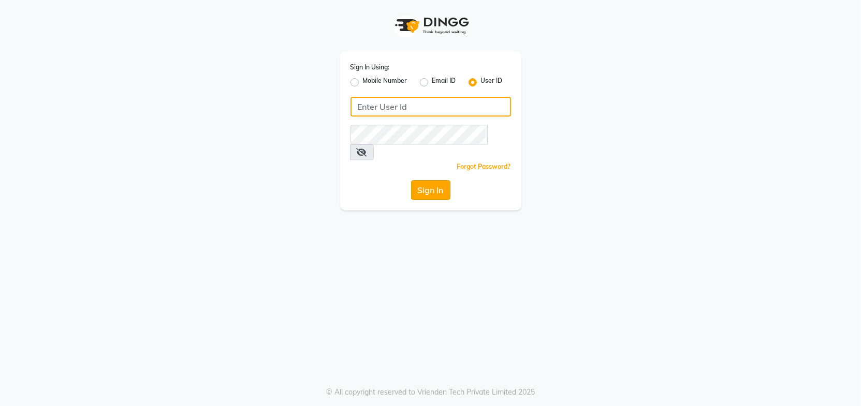
type input "Headmasters"
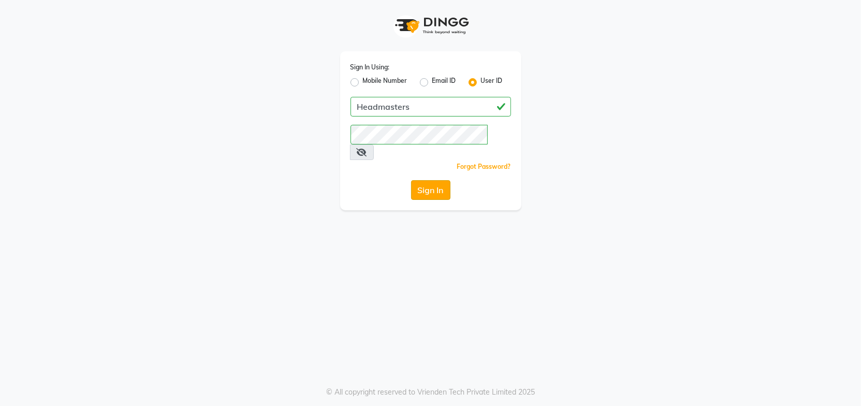
click at [428, 180] on button "Sign In" at bounding box center [430, 190] width 39 height 20
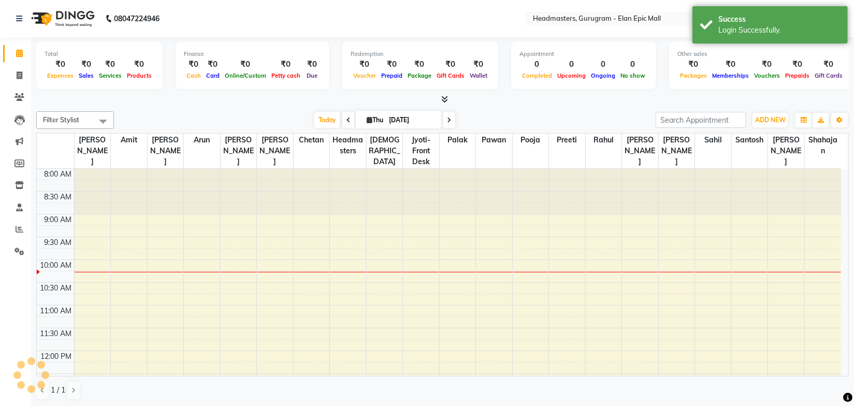
select select "en"
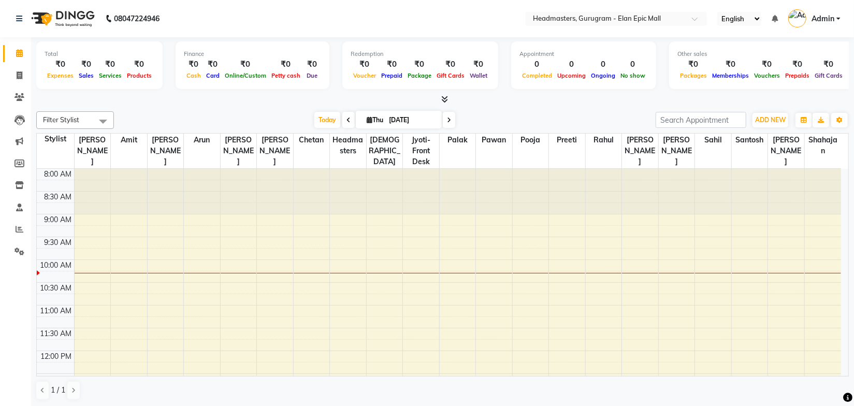
click at [189, 102] on div at bounding box center [442, 99] width 812 height 11
drag, startPoint x: 506, startPoint y: 112, endPoint x: 472, endPoint y: 99, distance: 36.1
click at [505, 112] on div "[DATE] [DATE]" at bounding box center [384, 120] width 531 height 16
click at [442, 98] on icon at bounding box center [444, 99] width 7 height 8
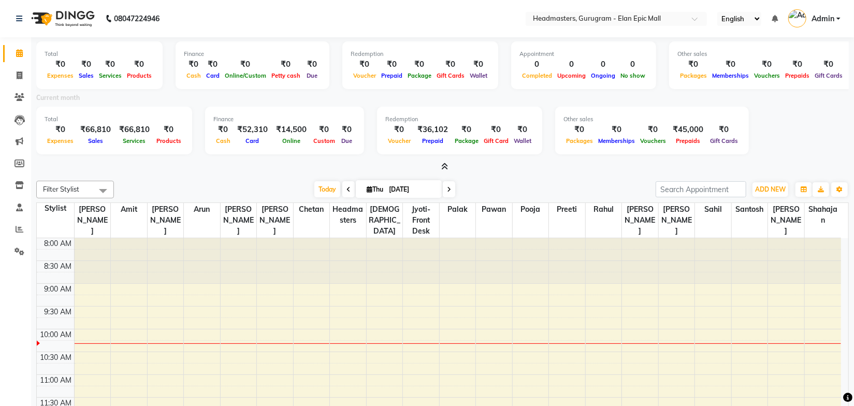
click at [443, 168] on icon at bounding box center [444, 167] width 7 height 8
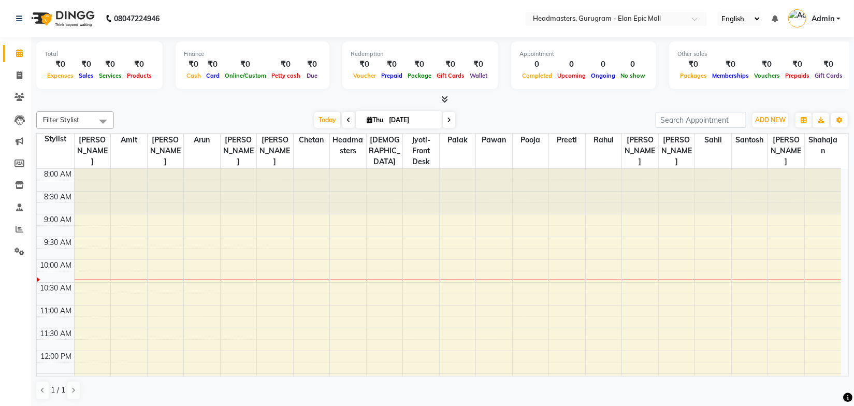
click at [491, 100] on div at bounding box center [442, 99] width 812 height 11
click at [443, 100] on icon at bounding box center [444, 99] width 7 height 8
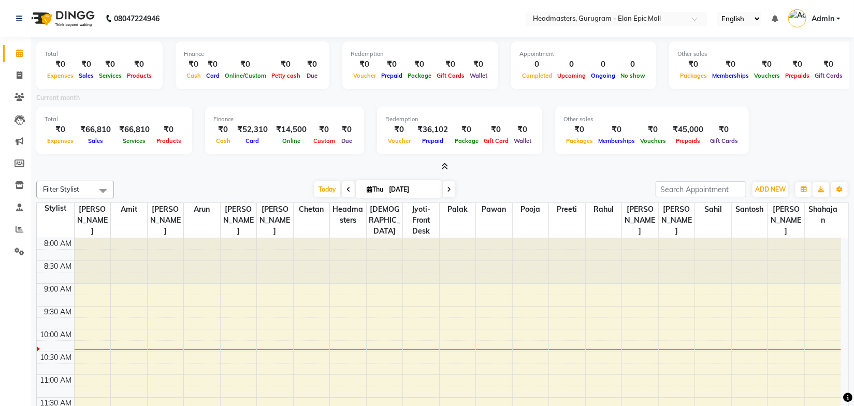
click at [445, 167] on icon at bounding box center [444, 167] width 7 height 8
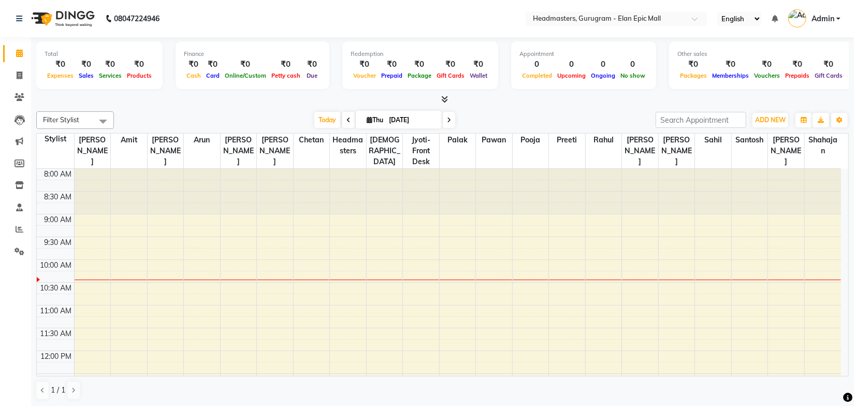
click at [507, 121] on div "[DATE] [DATE]" at bounding box center [384, 120] width 531 height 16
click at [573, 16] on input "text" at bounding box center [606, 19] width 150 height 10
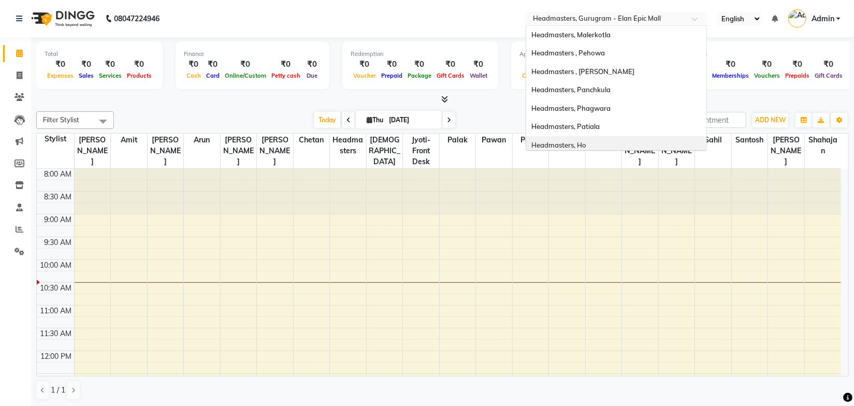
click at [595, 139] on div "Headmasters, Ho" at bounding box center [616, 145] width 180 height 19
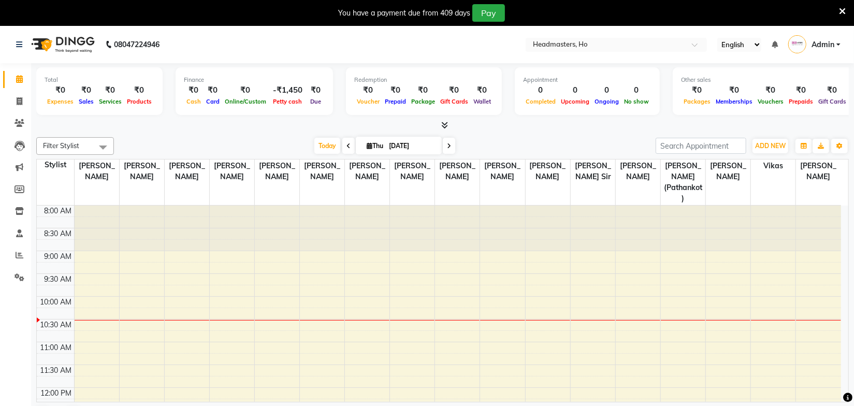
click at [501, 148] on div "[DATE] [DATE]" at bounding box center [384, 146] width 531 height 16
click at [19, 233] on icon at bounding box center [19, 233] width 7 height 8
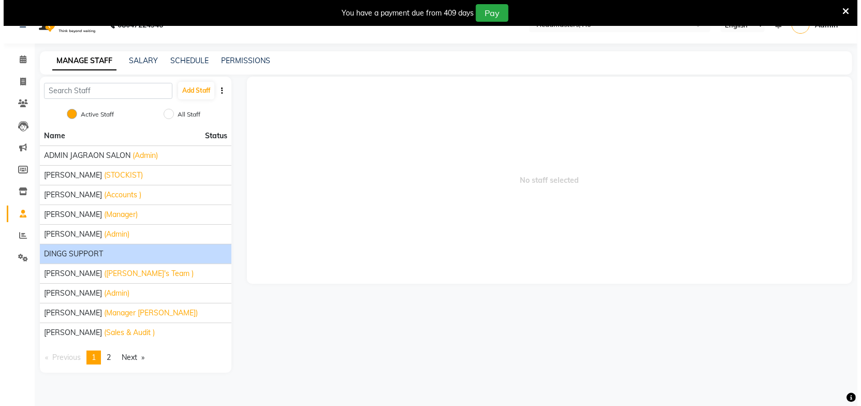
scroll to position [26, 0]
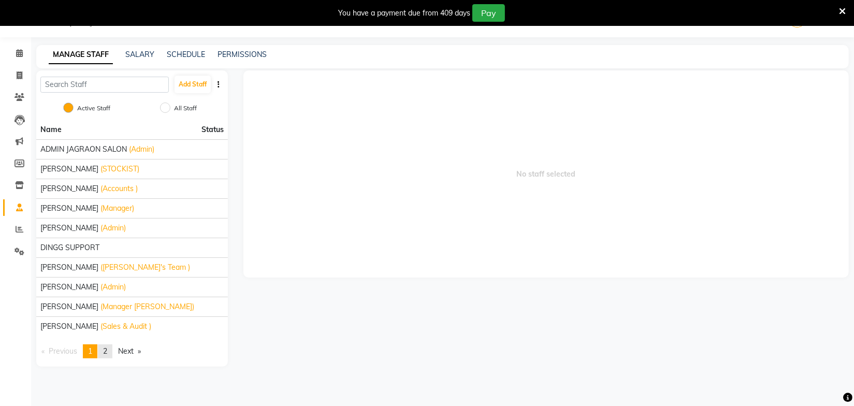
click at [112, 354] on link "page 2" at bounding box center [105, 351] width 14 height 14
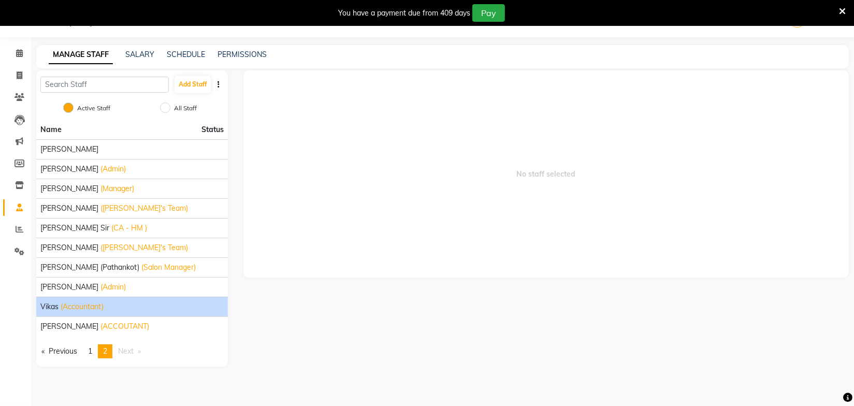
click at [81, 308] on span "(Accountant)" at bounding box center [82, 306] width 43 height 11
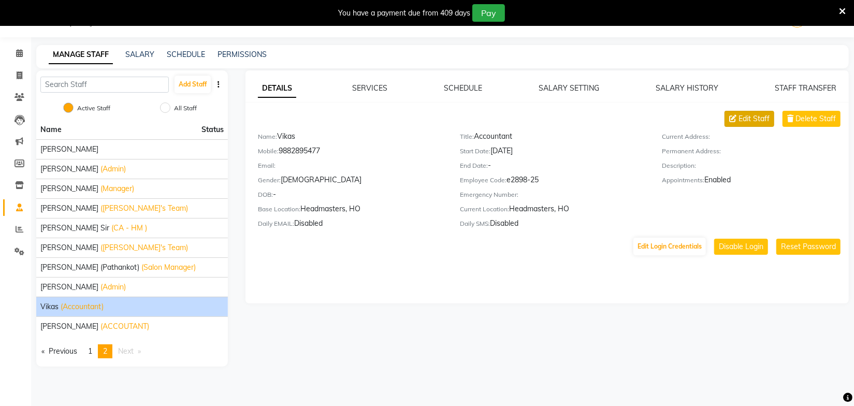
click at [748, 123] on span "Edit Staff" at bounding box center [753, 118] width 31 height 11
select select "male"
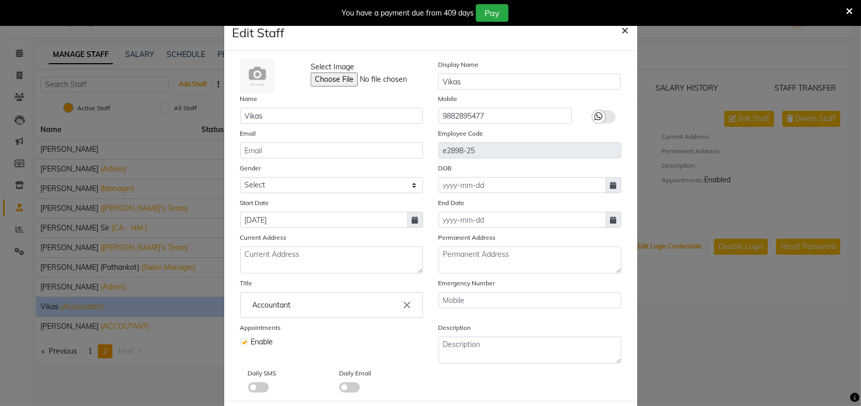
click at [622, 30] on span "×" at bounding box center [625, 30] width 7 height 16
select select
checkbox input "false"
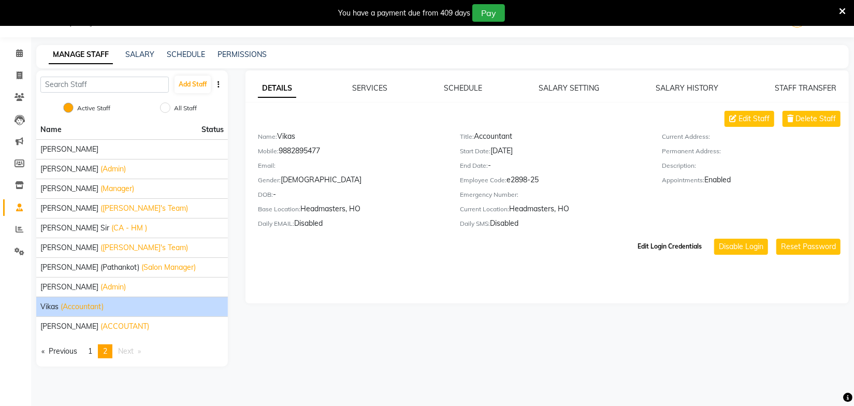
click at [690, 247] on button "Edit Login Credentials" at bounding box center [669, 247] width 72 height 18
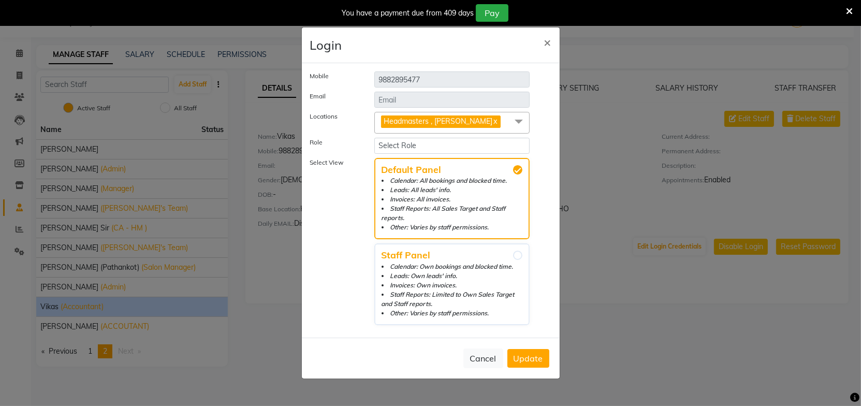
click at [520, 122] on span at bounding box center [518, 122] width 21 height 20
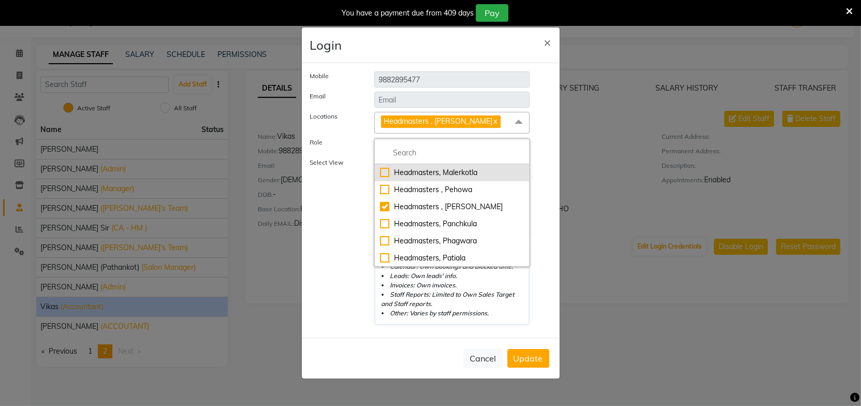
click at [405, 174] on div "Headmasters, Malerkotla" at bounding box center [452, 172] width 144 height 11
checkbox input "true"
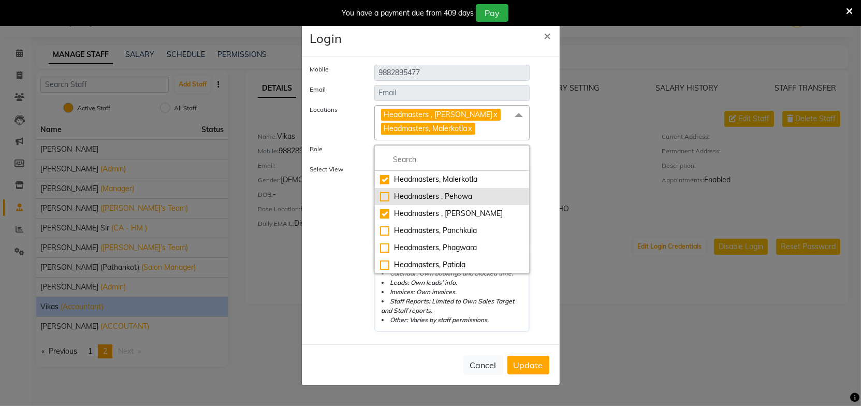
click at [410, 193] on div "Headmasters , Pehowa" at bounding box center [452, 196] width 144 height 11
checkbox input "true"
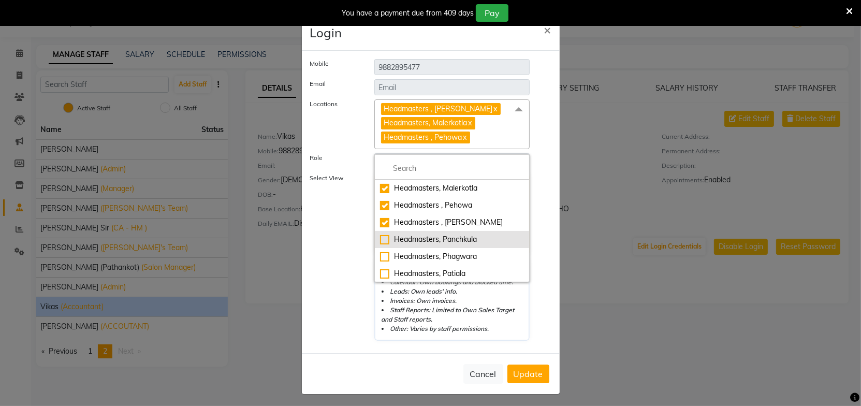
click at [419, 237] on div "Headmasters, Panchkula" at bounding box center [452, 239] width 144 height 11
checkbox input "true"
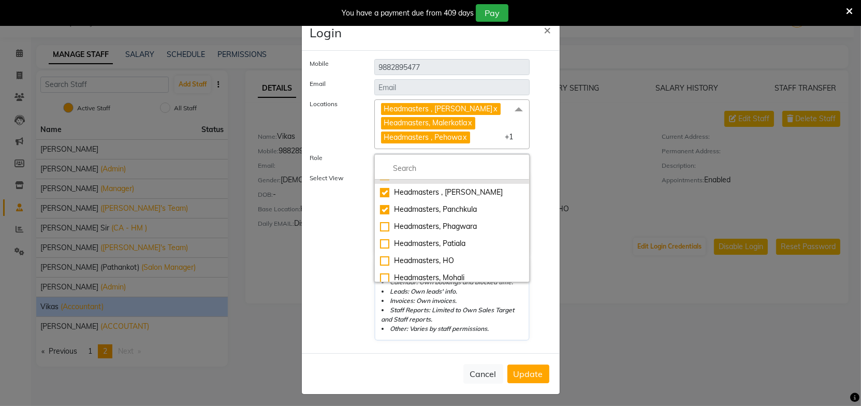
scroll to position [47, 0]
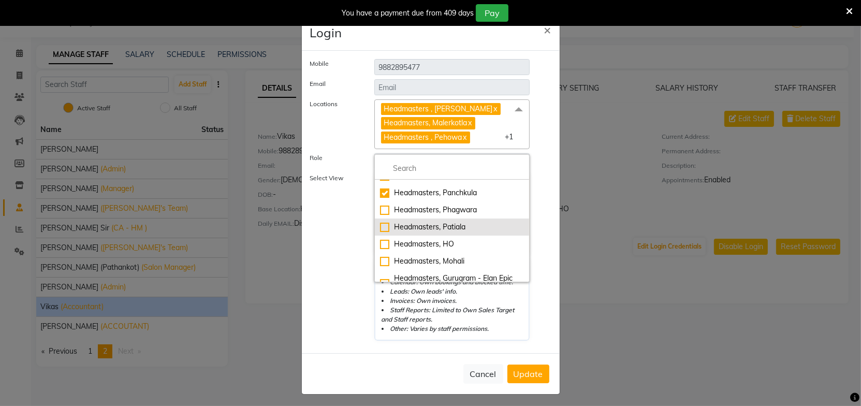
click at [436, 225] on div "Headmasters, Patiala" at bounding box center [452, 227] width 144 height 11
checkbox input "true"
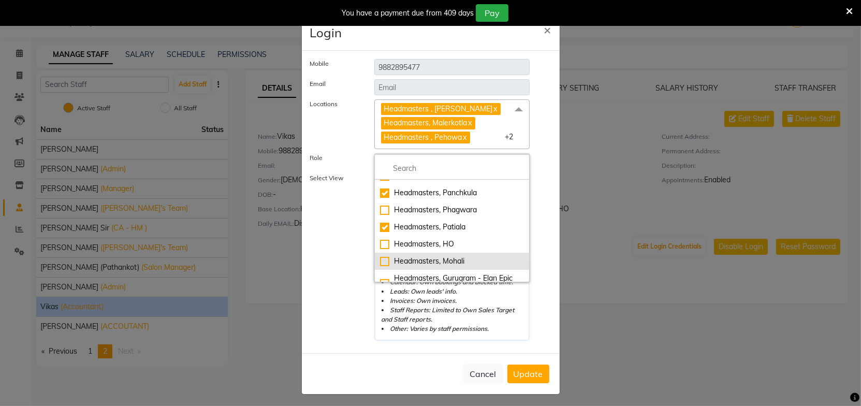
click at [431, 259] on div "Headmasters, Mohali" at bounding box center [452, 261] width 144 height 11
checkbox input "true"
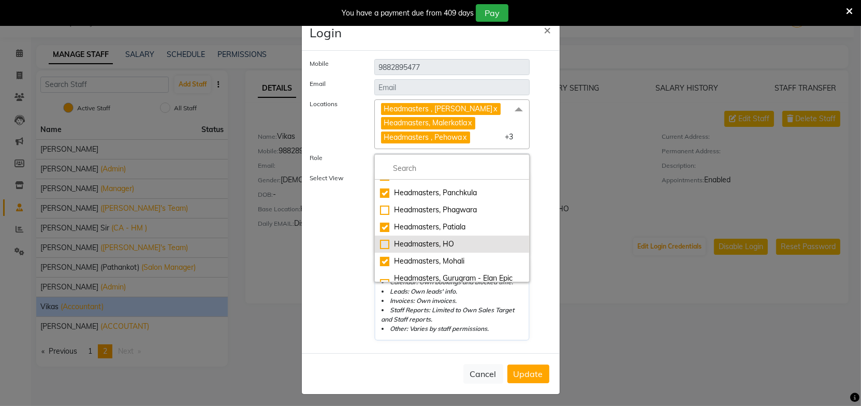
scroll to position [94, 0]
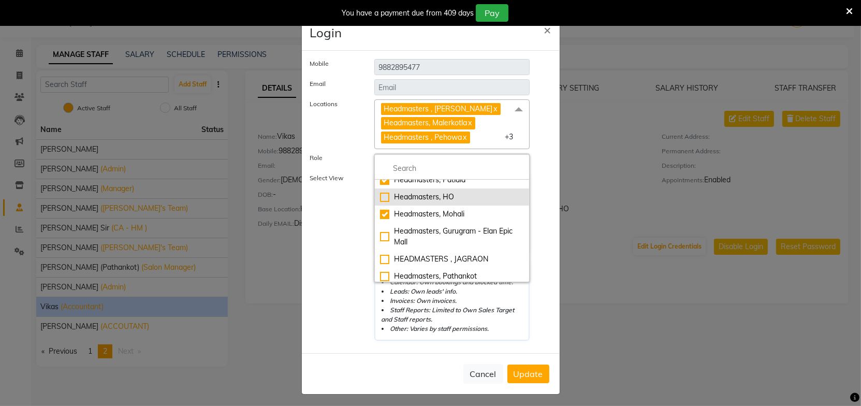
click at [444, 233] on div "Headmasters, Gurugram - Elan Epic Mall" at bounding box center [452, 237] width 144 height 22
checkbox input "true"
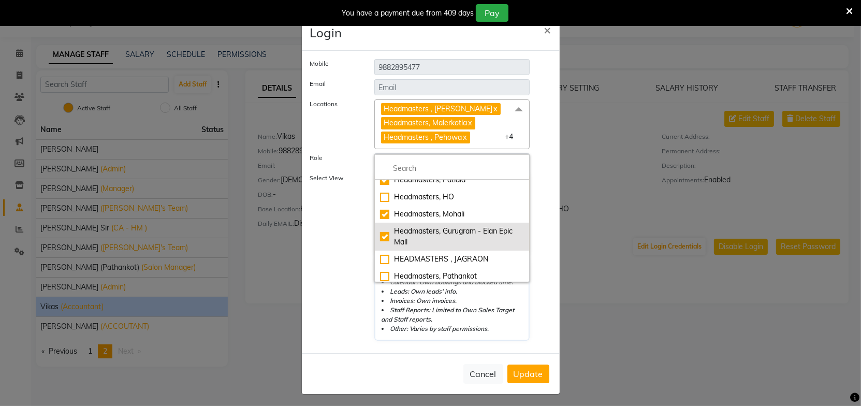
scroll to position [141, 0]
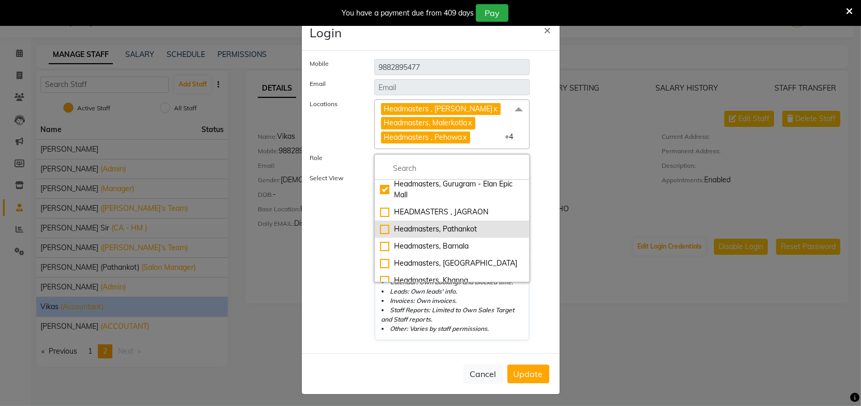
click at [440, 228] on div "Headmasters, Pathankot" at bounding box center [452, 229] width 144 height 11
checkbox input "false"
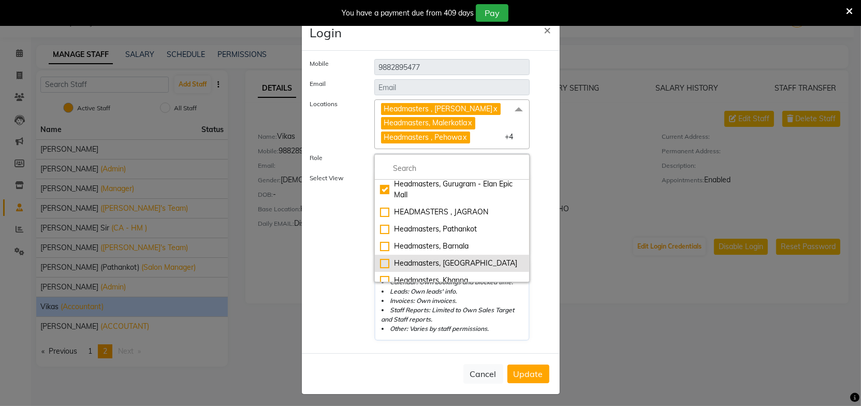
click at [444, 259] on div "Headmasters, [GEOGRAPHIC_DATA]" at bounding box center [452, 263] width 144 height 11
checkbox input "true"
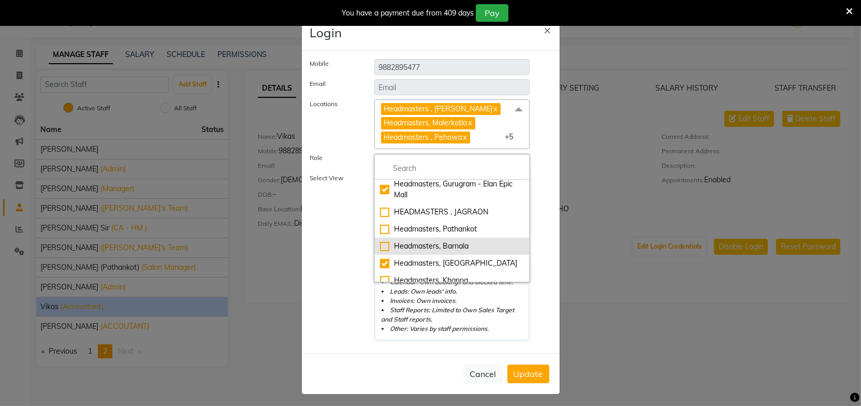
scroll to position [188, 0]
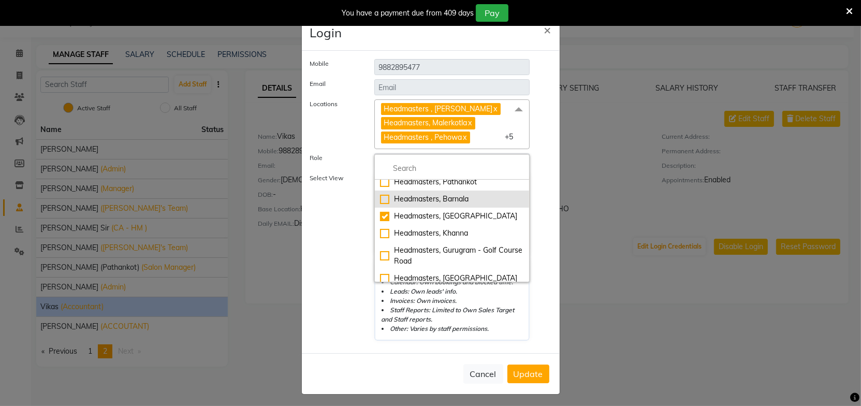
click at [445, 237] on div "Headmasters, Khanna" at bounding box center [452, 233] width 144 height 11
checkbox input "true"
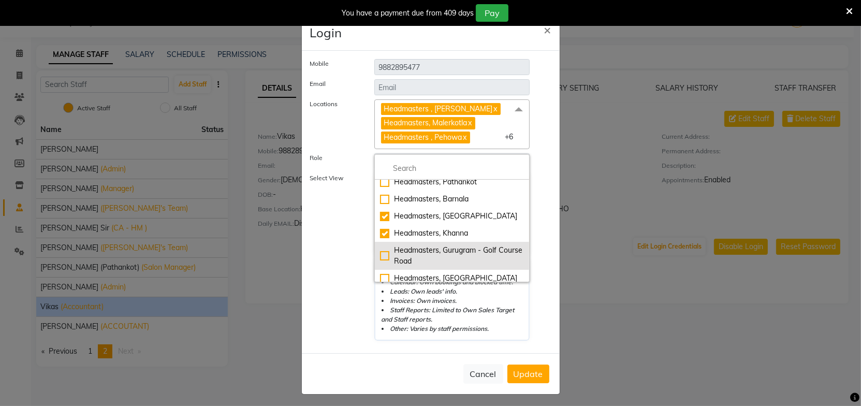
click at [433, 254] on div "Headmasters, Gurugram - Golf Course Road" at bounding box center [452, 256] width 144 height 22
checkbox input "true"
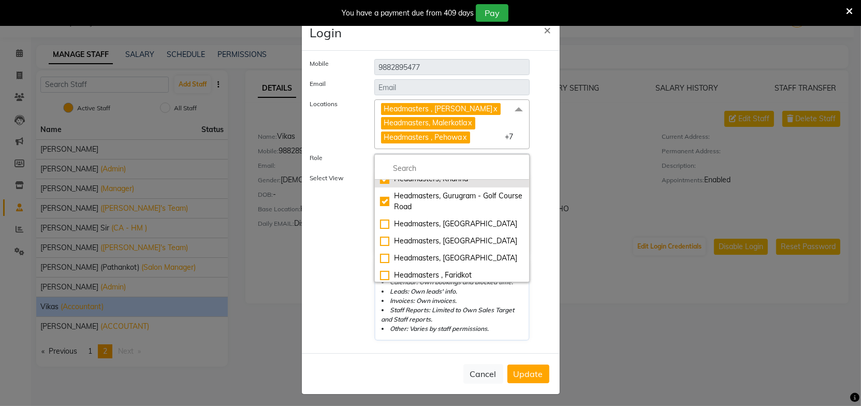
scroll to position [243, 0]
click at [449, 223] on div "Headmasters, [GEOGRAPHIC_DATA]" at bounding box center [452, 222] width 144 height 11
checkbox input "true"
click at [451, 240] on div "Headmasters, [GEOGRAPHIC_DATA]" at bounding box center [452, 240] width 144 height 11
checkbox input "true"
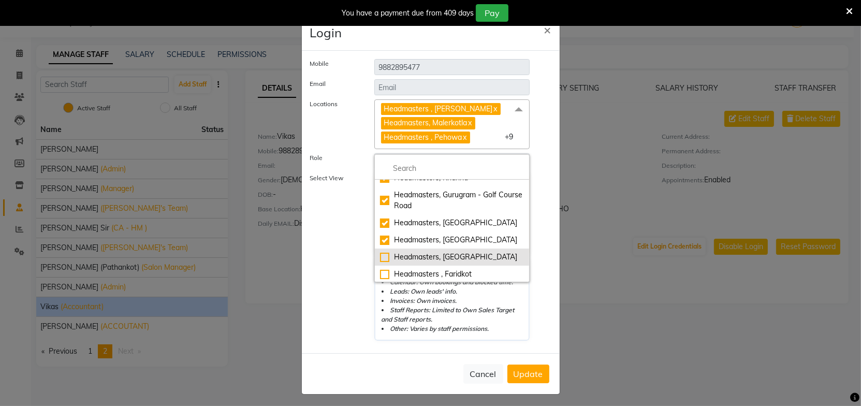
click at [458, 249] on li "Headmasters, [GEOGRAPHIC_DATA]" at bounding box center [452, 256] width 155 height 17
checkbox input "true"
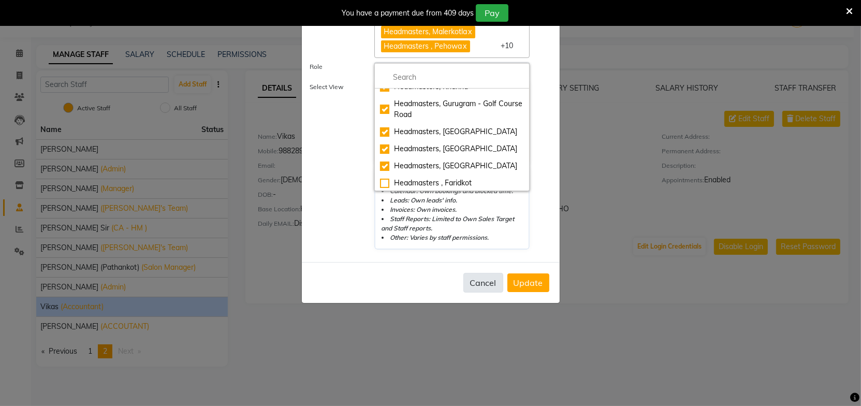
scroll to position [105, 0]
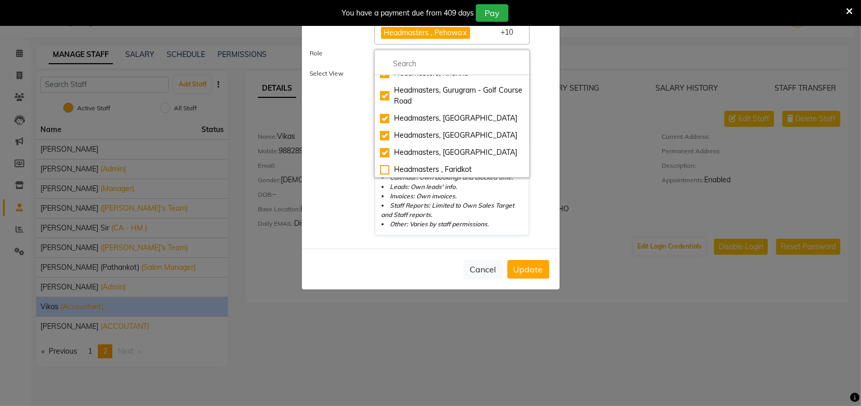
click at [433, 261] on div "Cancel Update" at bounding box center [431, 268] width 258 height 41
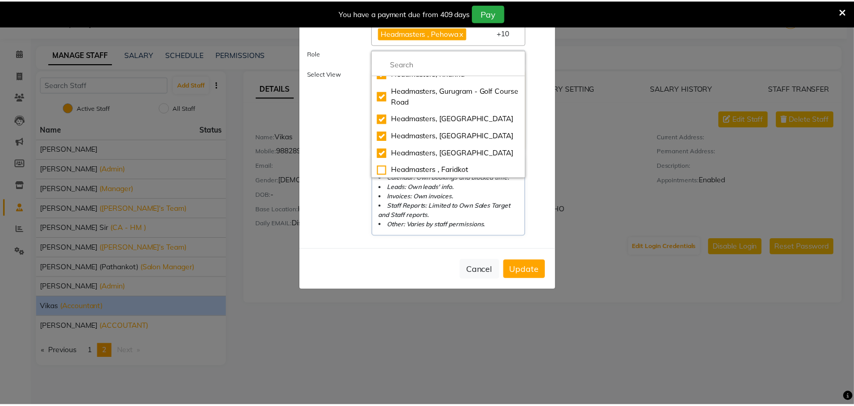
scroll to position [1, 0]
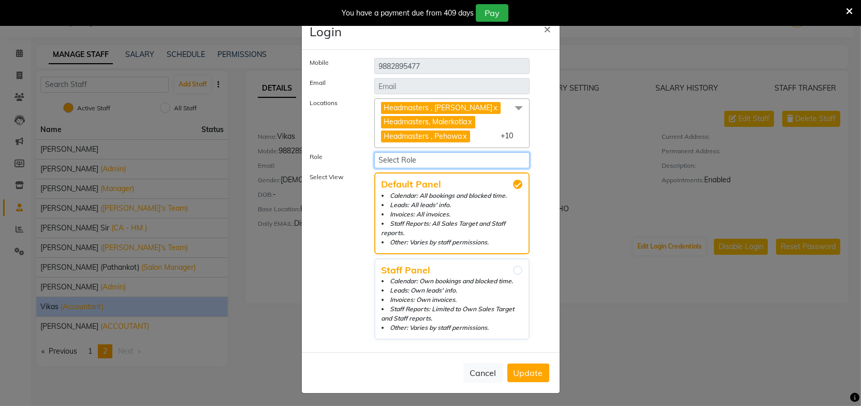
click at [414, 156] on select "Select Role Admin ho Accounts FRANCHISEE ADMIN Management Managers Franchisee M…" at bounding box center [452, 160] width 156 height 16
select select "3085"
click at [374, 152] on select "Select Role Admin ho Accounts FRANCHISEE ADMIN Management Managers Franchisee M…" at bounding box center [452, 160] width 156 height 16
click at [533, 368] on span "Update" at bounding box center [529, 373] width 30 height 10
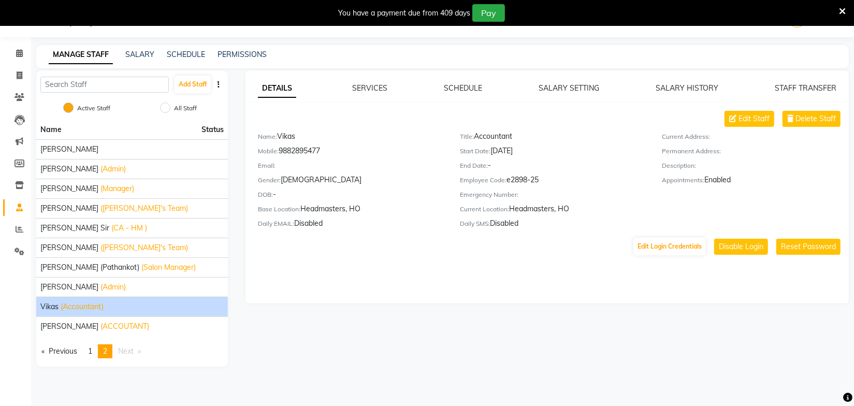
click at [492, 305] on div "DETAILS SERVICES SCHEDULE SALARY SETTING SALARY HISTORY STAFF TRANSFER Edit Sta…" at bounding box center [546, 218] width 621 height 296
click at [839, 8] on icon at bounding box center [842, 11] width 7 height 9
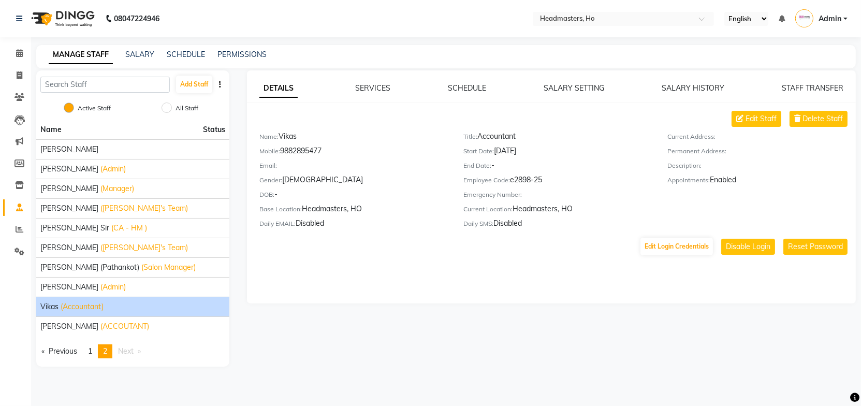
drag, startPoint x: 475, startPoint y: 274, endPoint x: 463, endPoint y: 281, distance: 14.1
click at [475, 274] on div "DETAILS SERVICES SCHEDULE SALARY SETTING SALARY HISTORY STAFF TRANSFER Edit Sta…" at bounding box center [551, 186] width 609 height 233
click at [23, 52] on span at bounding box center [19, 54] width 18 height 12
